Goal: Browse casually

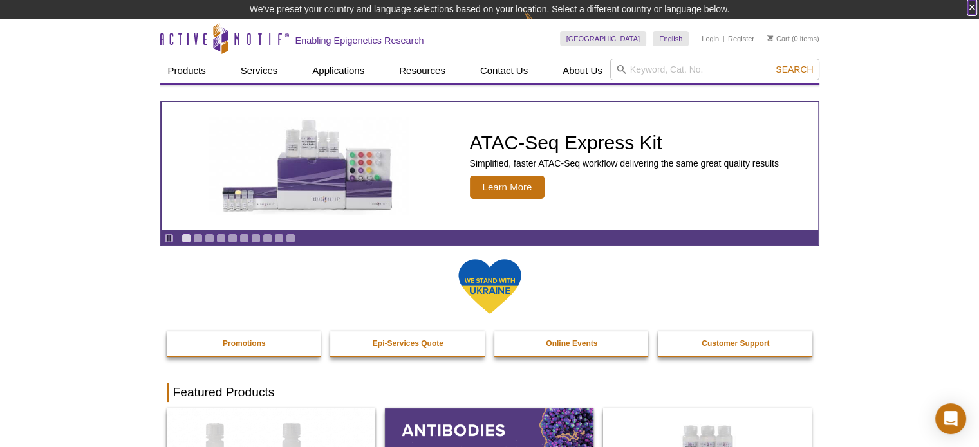
click at [970, 8] on button "×" at bounding box center [972, 7] width 8 height 15
